Goal: Find specific page/section: Find specific page/section

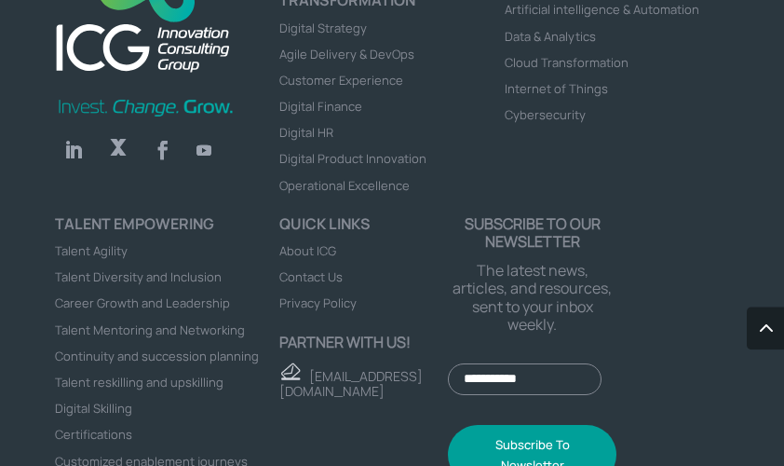
scroll to position [7849, 0]
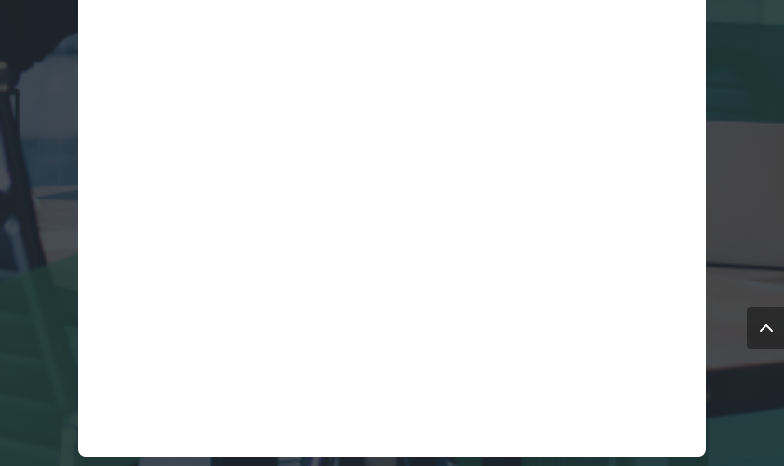
scroll to position [760, 0]
select select "**"
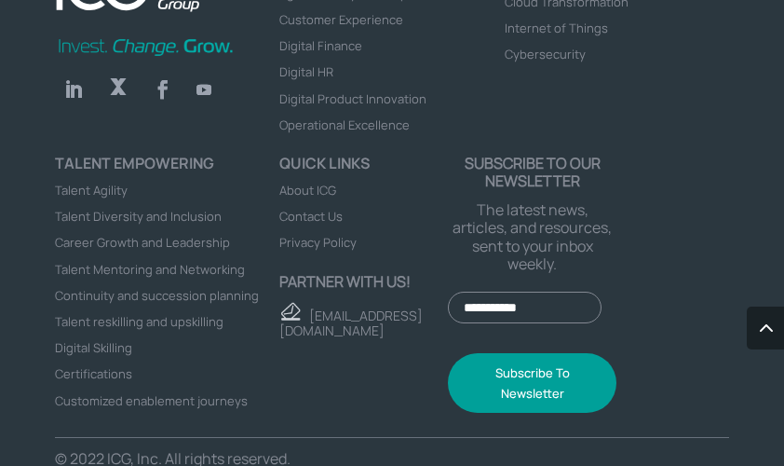
scroll to position [1768, 0]
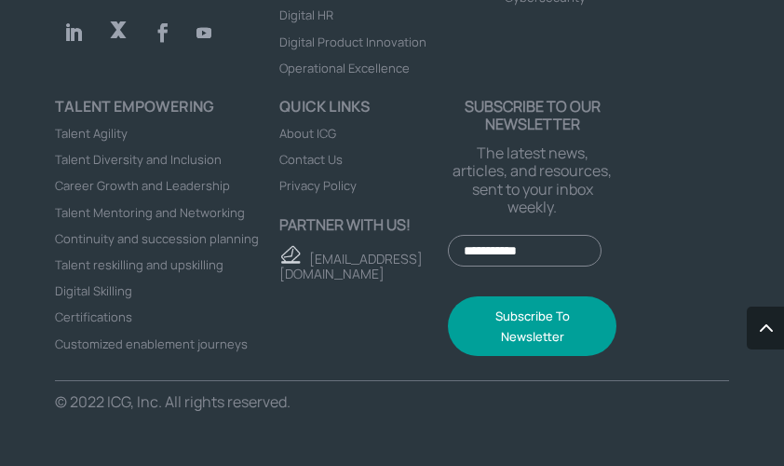
click at [308, 131] on span "About ICG" at bounding box center [307, 133] width 57 height 17
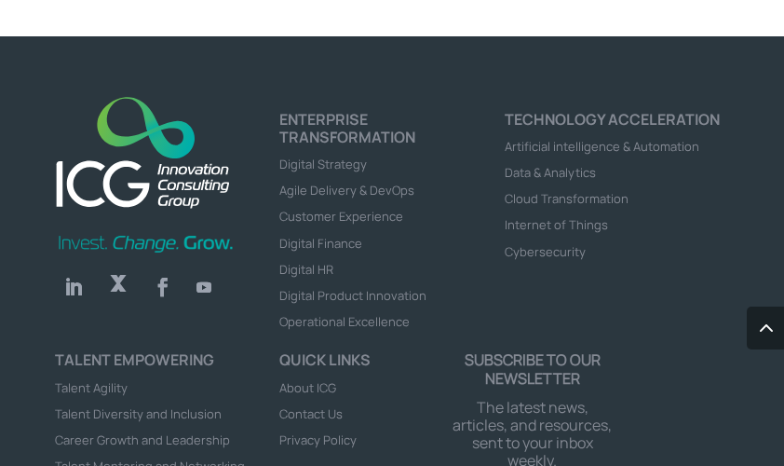
scroll to position [8643, 0]
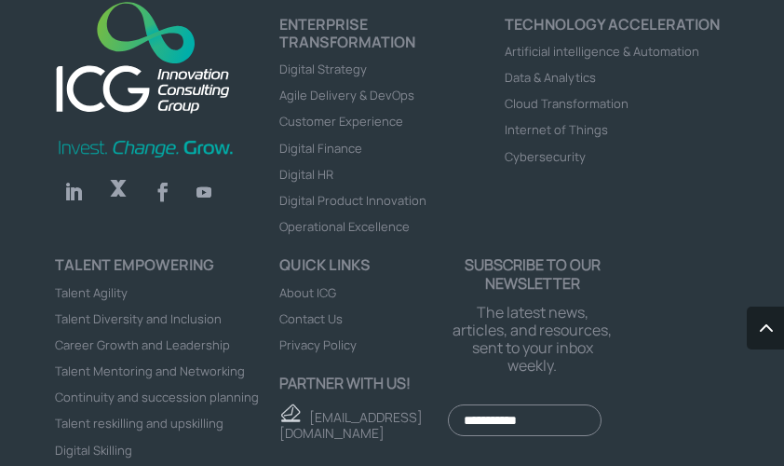
click at [312, 301] on span "About ICG" at bounding box center [307, 292] width 57 height 17
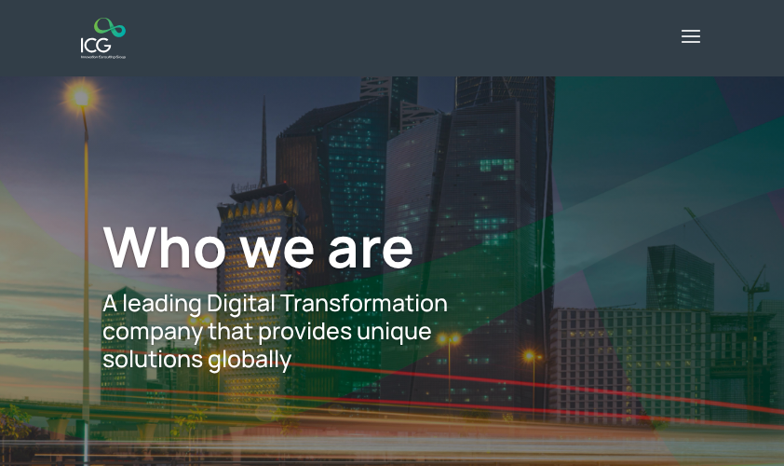
click at [691, 47] on span at bounding box center [691, 49] width 30 height 54
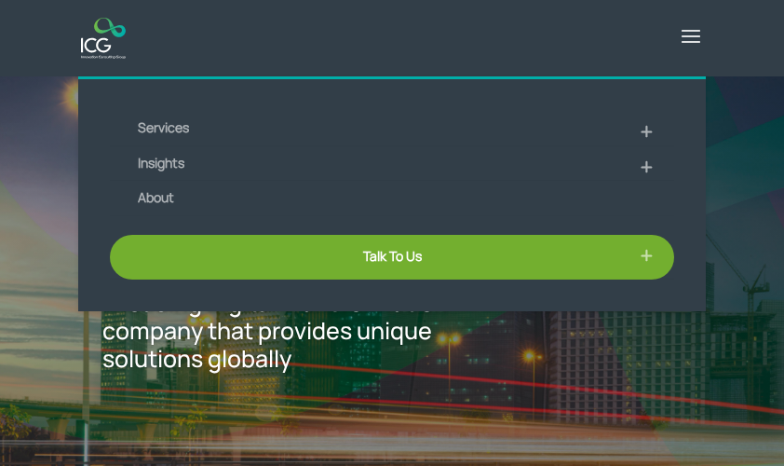
click at [643, 163] on span at bounding box center [646, 166] width 56 height 41
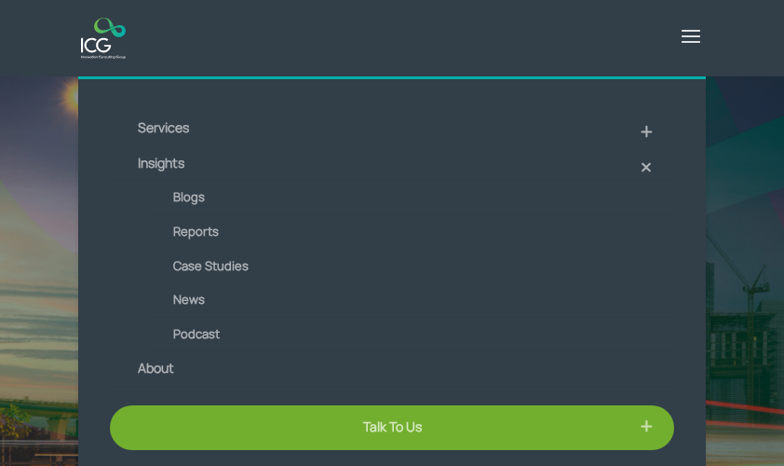
click at [377, 427] on link "Talk To Us" at bounding box center [392, 427] width 564 height 45
